Goal: Information Seeking & Learning: Learn about a topic

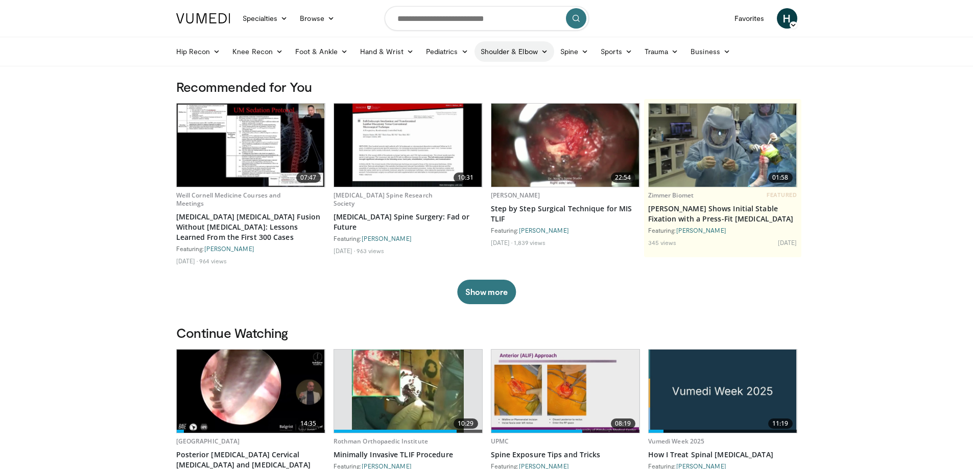
click at [541, 51] on icon at bounding box center [544, 51] width 7 height 7
click at [483, 78] on link "Elbow" at bounding box center [493, 75] width 122 height 16
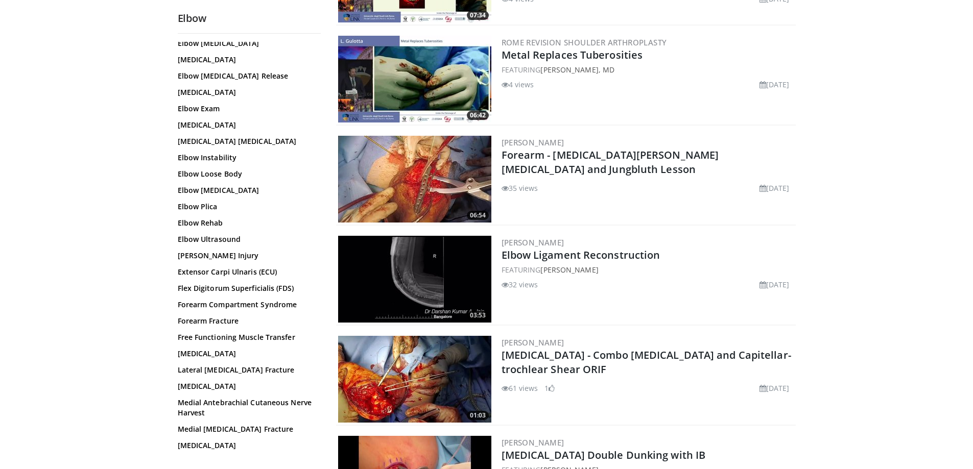
scroll to position [204, 0]
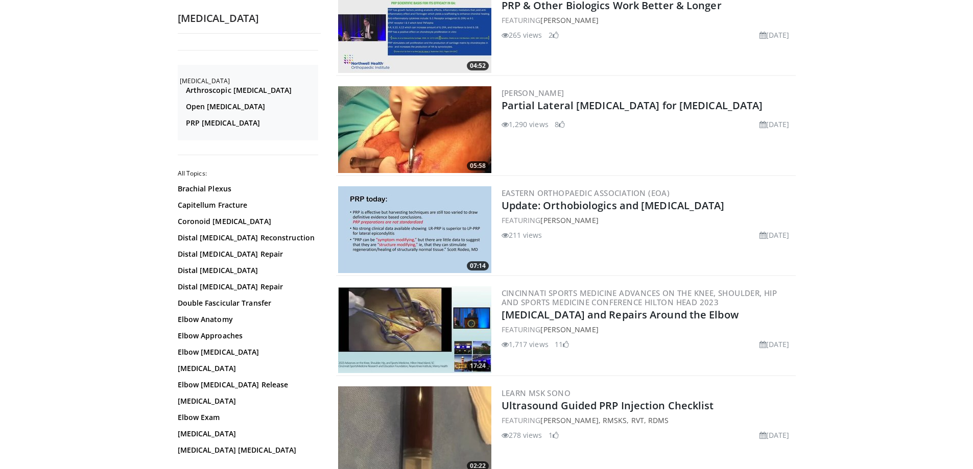
scroll to position [868, 0]
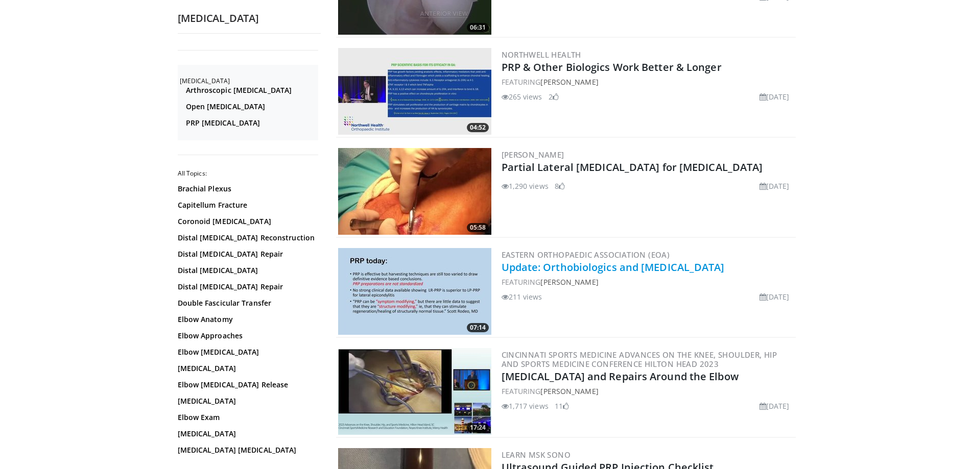
drag, startPoint x: 757, startPoint y: 266, endPoint x: 639, endPoint y: 271, distance: 117.6
click at [639, 271] on h2 "Update: Orthobiologics and Lateral Epicondylitis" at bounding box center [648, 267] width 292 height 14
copy link "[MEDICAL_DATA]"
